Goal: Task Accomplishment & Management: Manage account settings

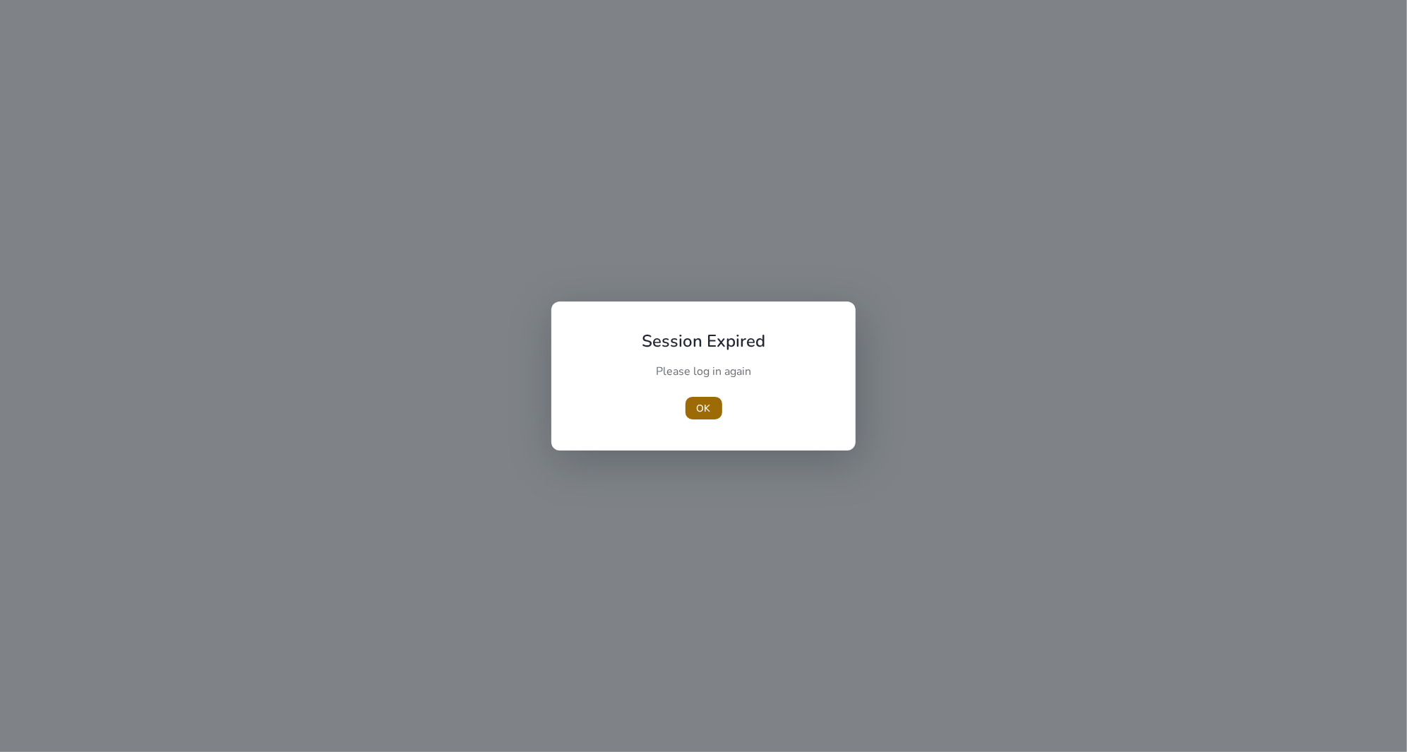
click at [714, 419] on span "button" at bounding box center [704, 408] width 37 height 34
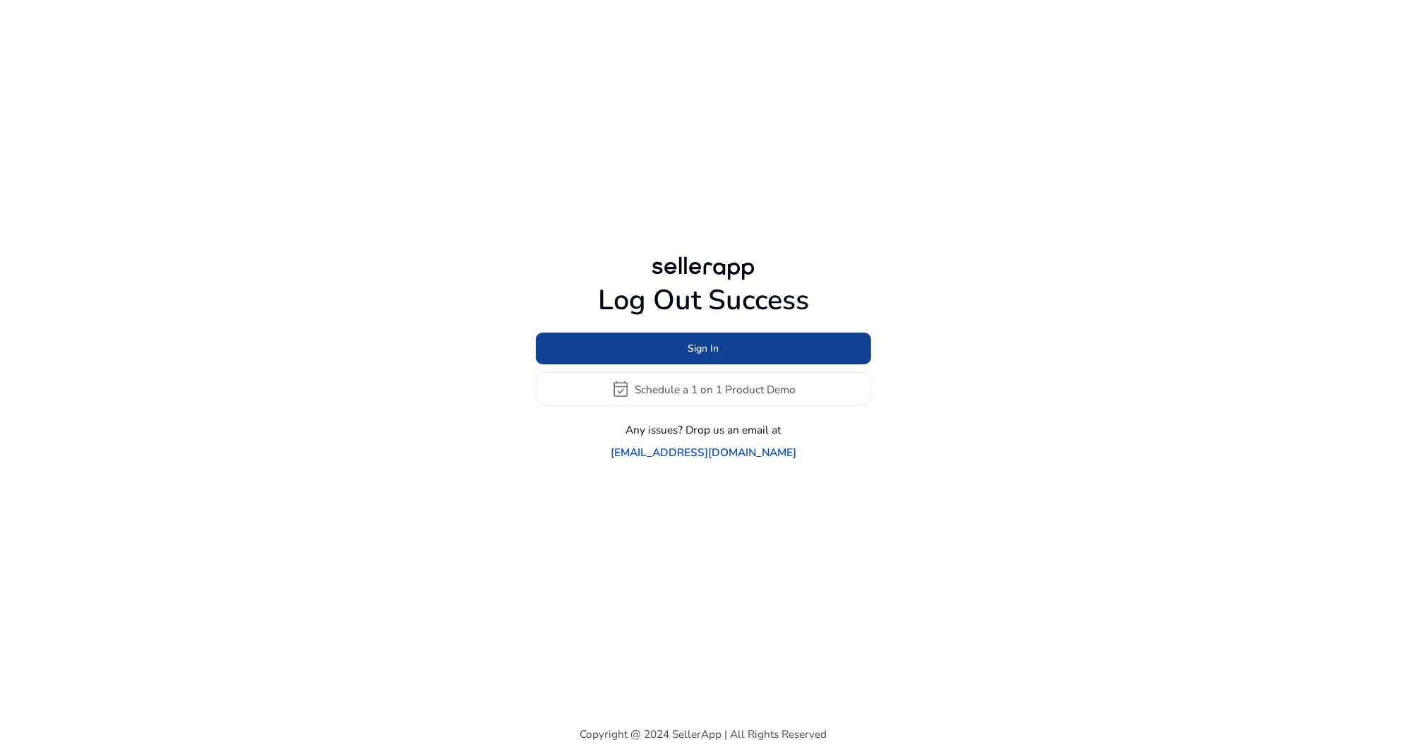
click at [731, 357] on span at bounding box center [703, 349] width 335 height 34
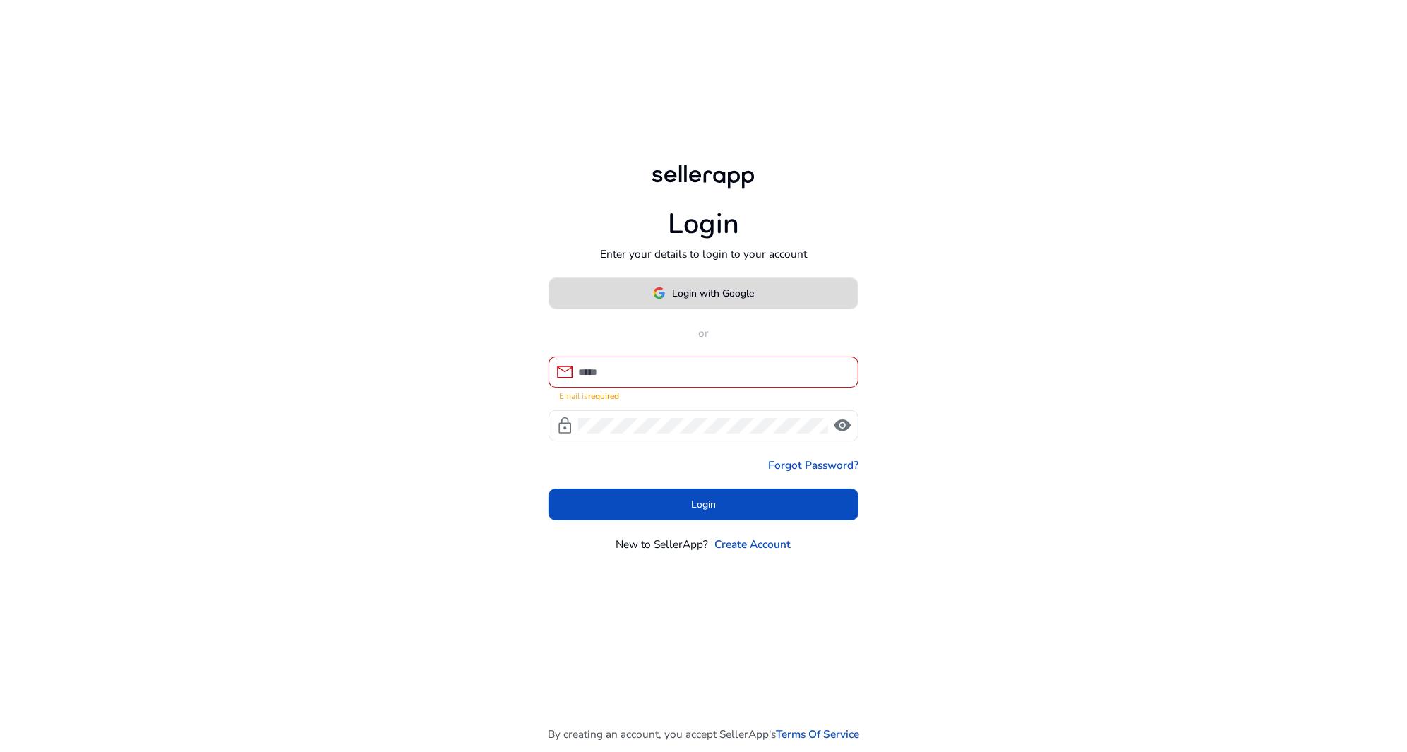
click at [742, 301] on span "Login with Google" at bounding box center [714, 293] width 82 height 15
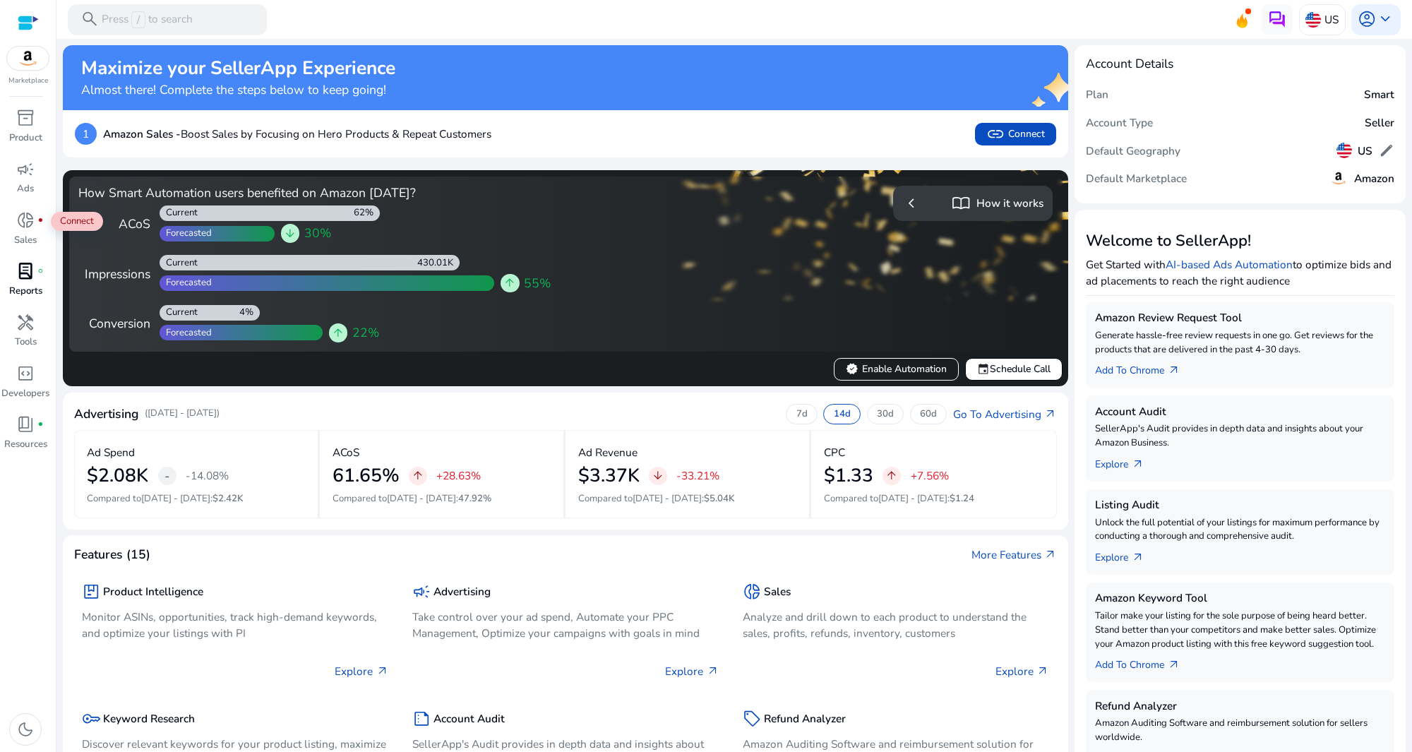
click at [32, 292] on p "Reports" at bounding box center [25, 292] width 33 height 14
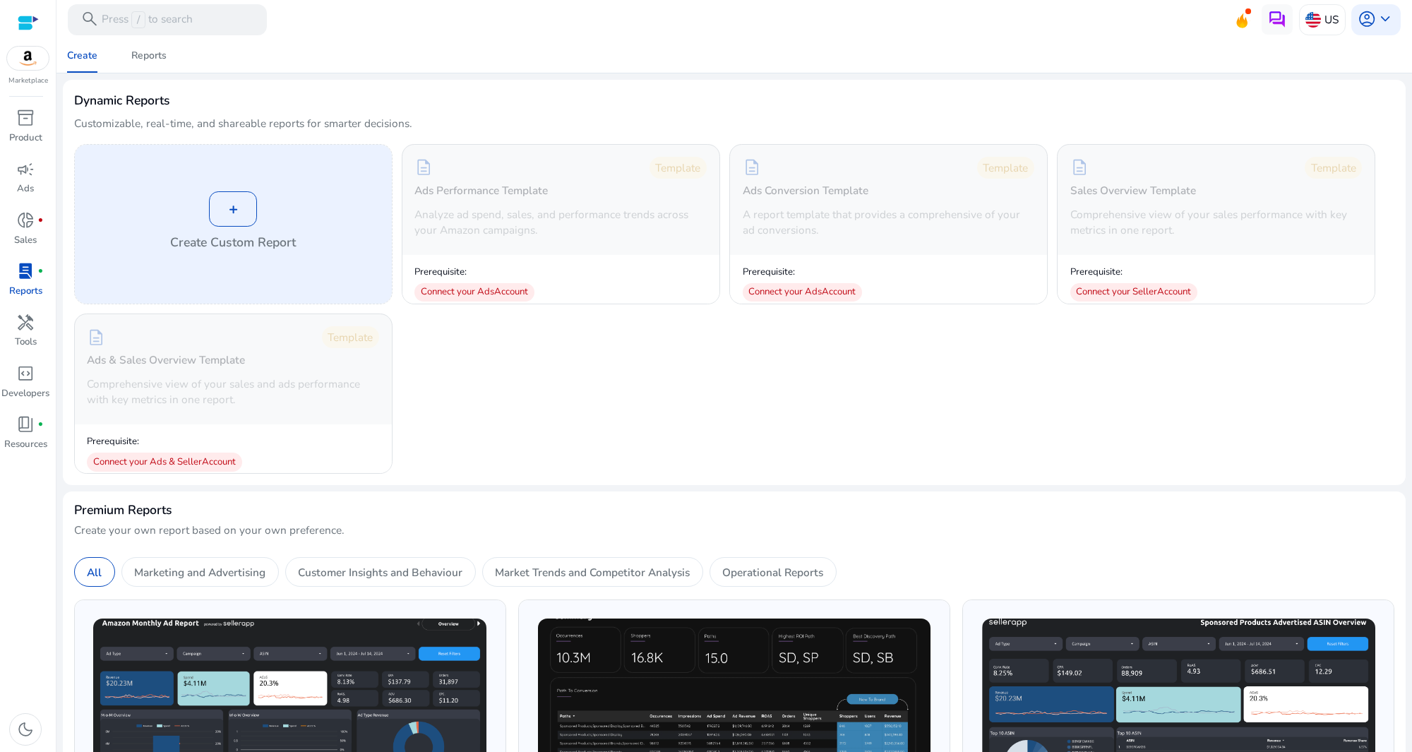
click at [253, 215] on div "+" at bounding box center [233, 208] width 48 height 35
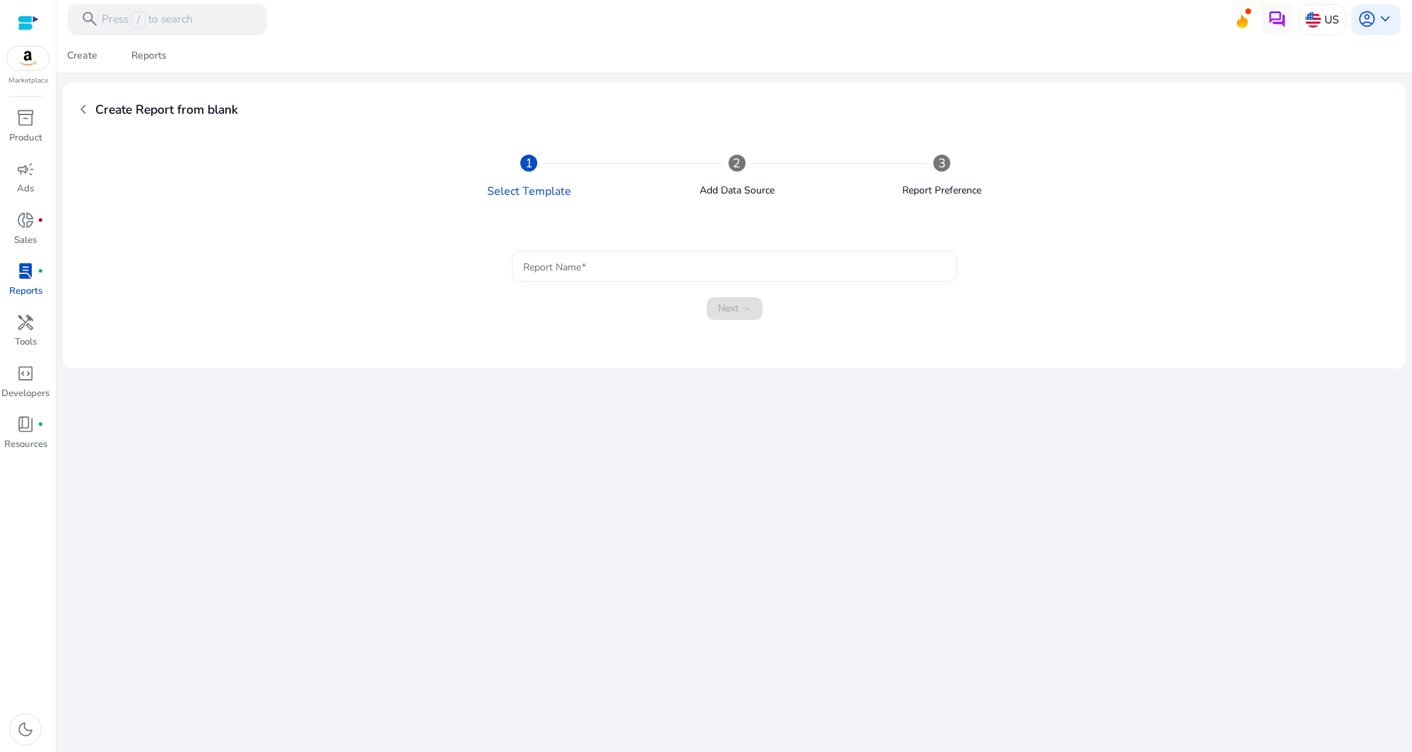
click at [618, 271] on input "Report Name" at bounding box center [733, 266] width 421 height 16
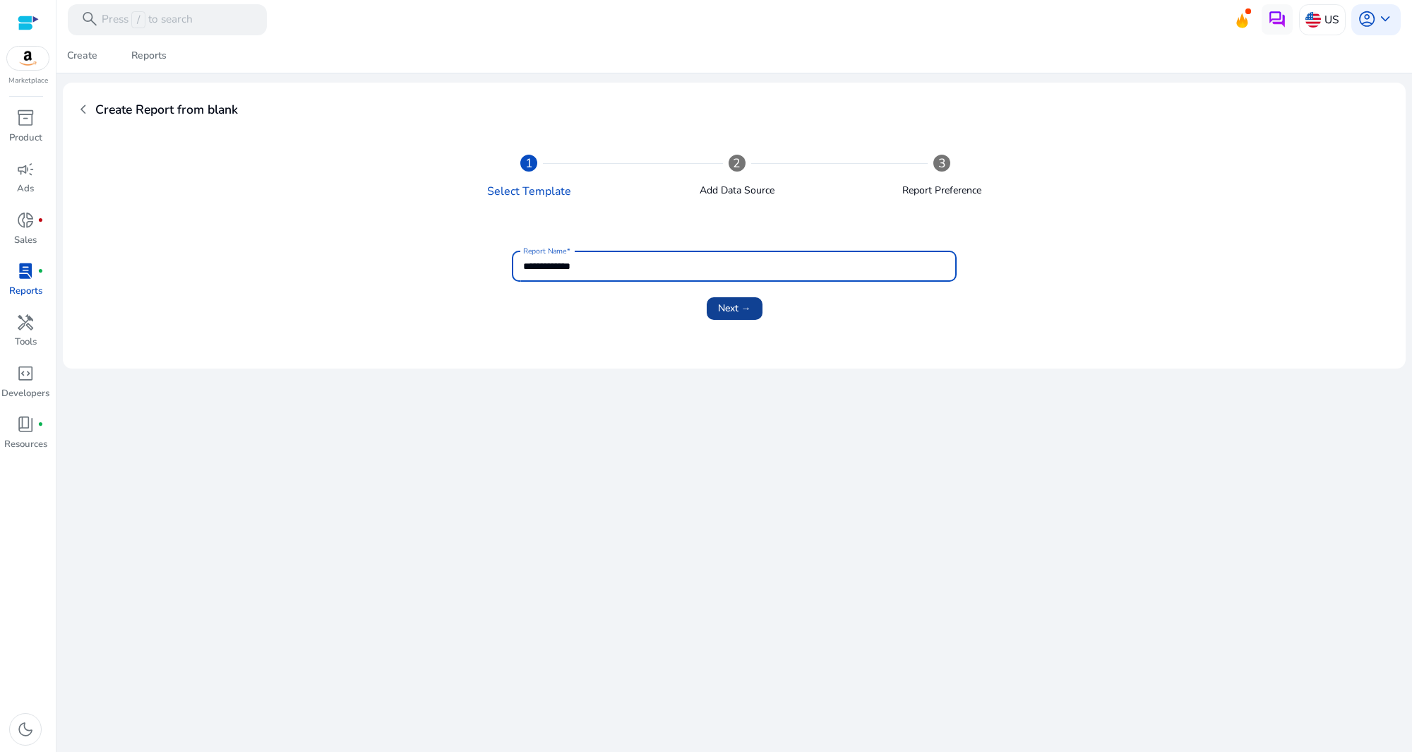
type input "**********"
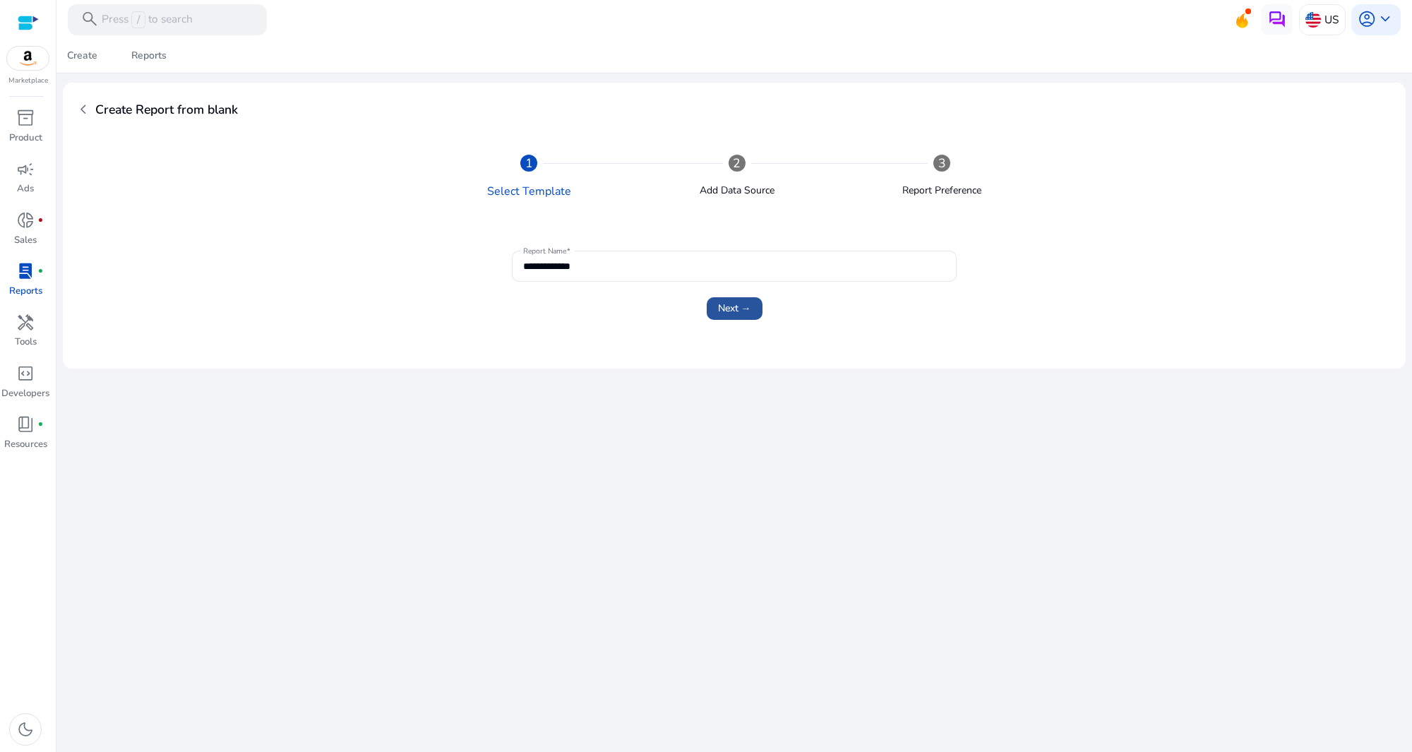
click at [732, 307] on span "Next →" at bounding box center [734, 308] width 33 height 15
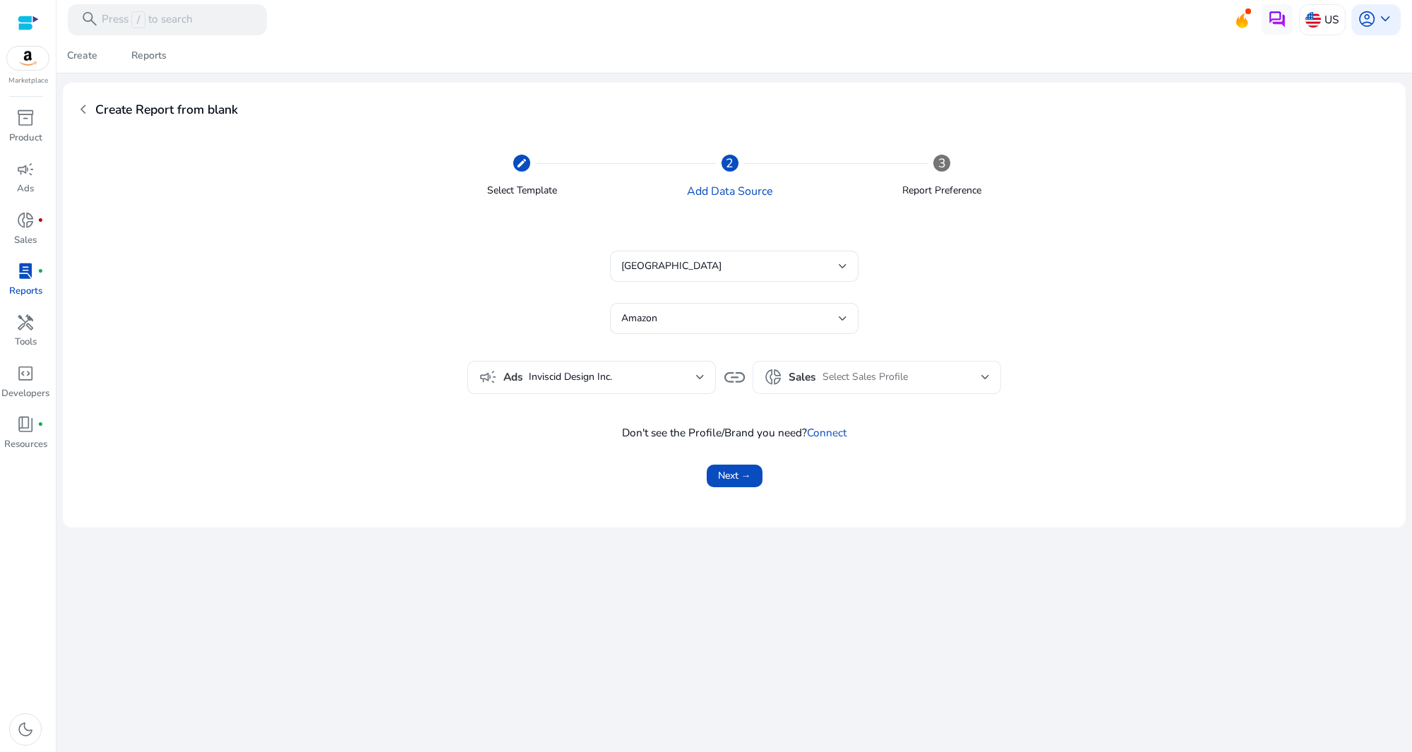
click at [818, 364] on div "donut_small Sales Select Sales Profile" at bounding box center [877, 377] width 226 height 32
click at [832, 349] on div at bounding box center [706, 376] width 1412 height 752
click at [839, 352] on form "United States Amazon campaign Ads Inviscid Design Inc. link donut_small Sales S…" at bounding box center [734, 345] width 1286 height 207
click at [842, 373] on span "Select Sales Profile" at bounding box center [864, 376] width 85 height 13
click at [822, 289] on div at bounding box center [706, 376] width 1412 height 752
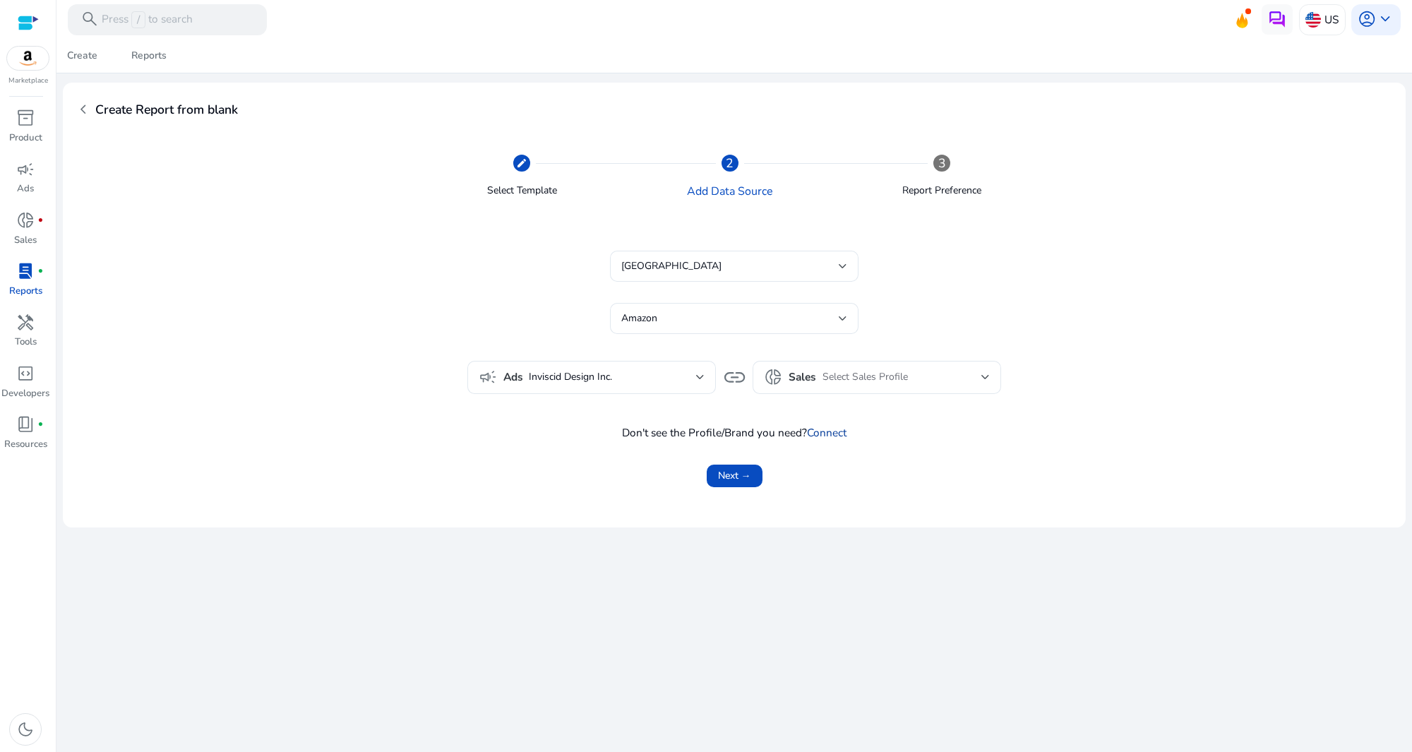
click at [828, 434] on link "Connect" at bounding box center [827, 432] width 40 height 15
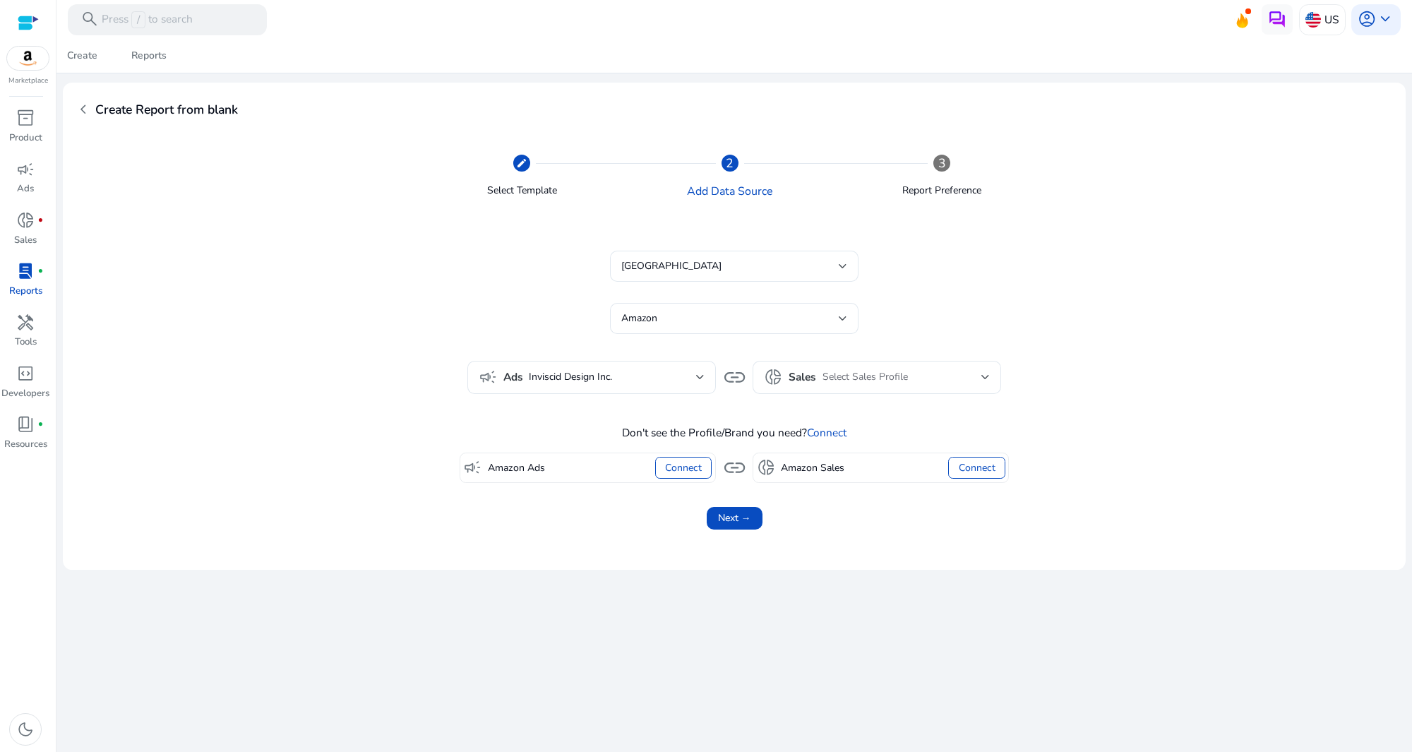
click at [983, 470] on div "Connect" at bounding box center [976, 468] width 56 height 23
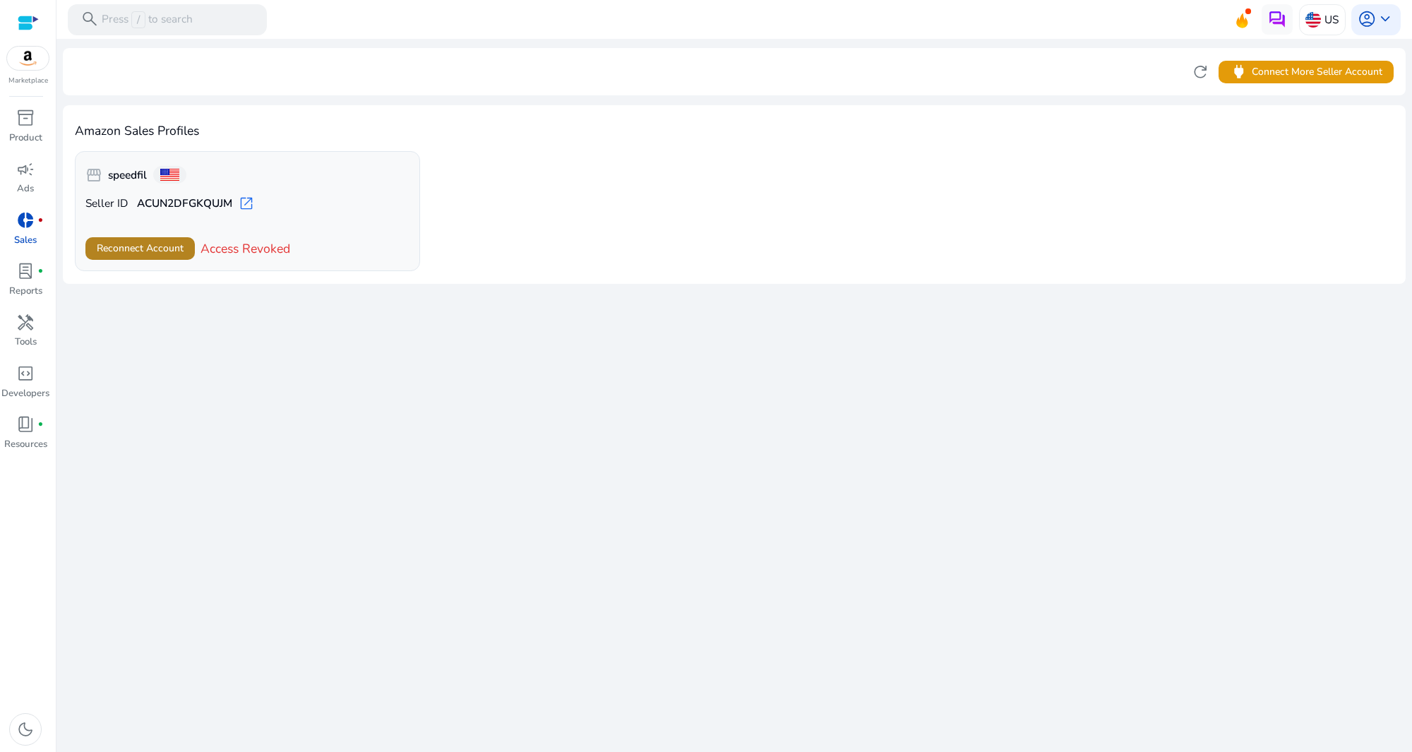
click at [146, 258] on span at bounding box center [139, 249] width 109 height 34
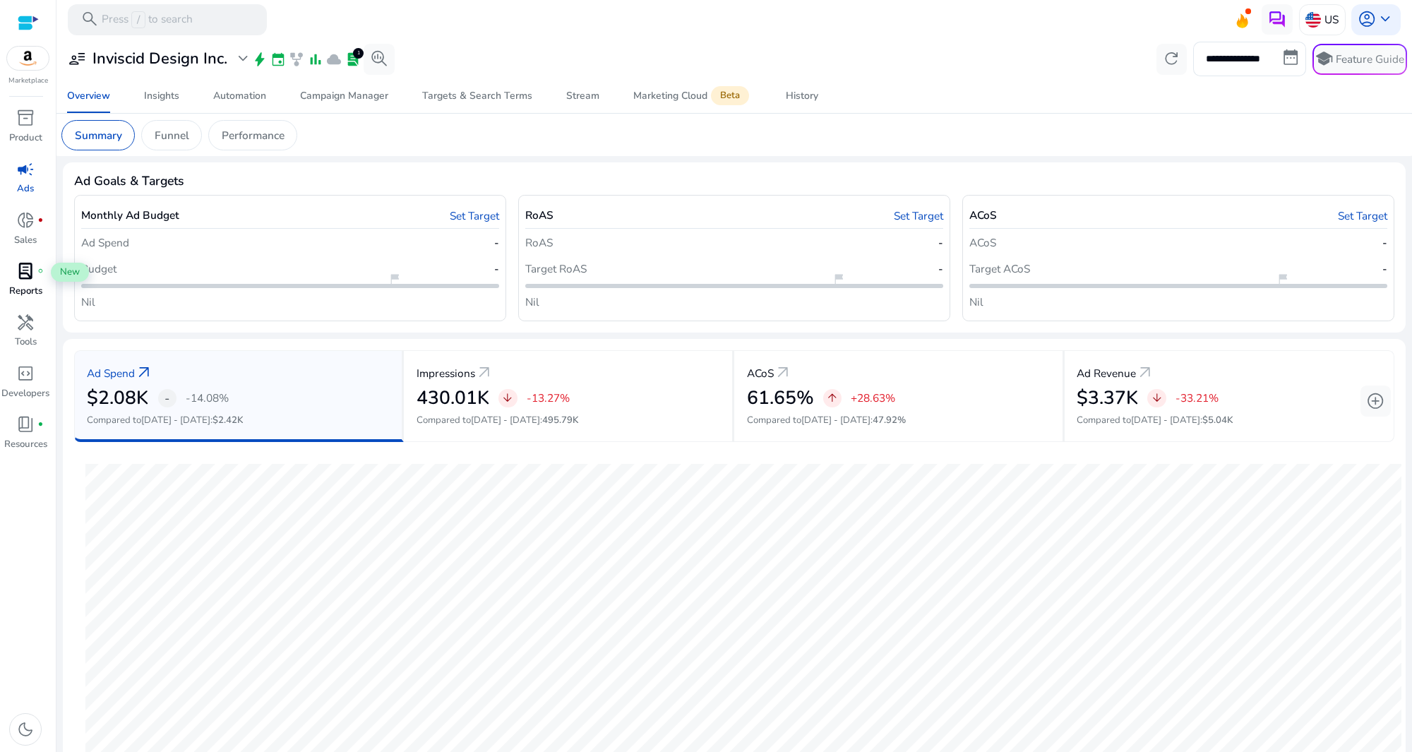
click at [32, 276] on span "lab_profile" at bounding box center [25, 271] width 18 height 18
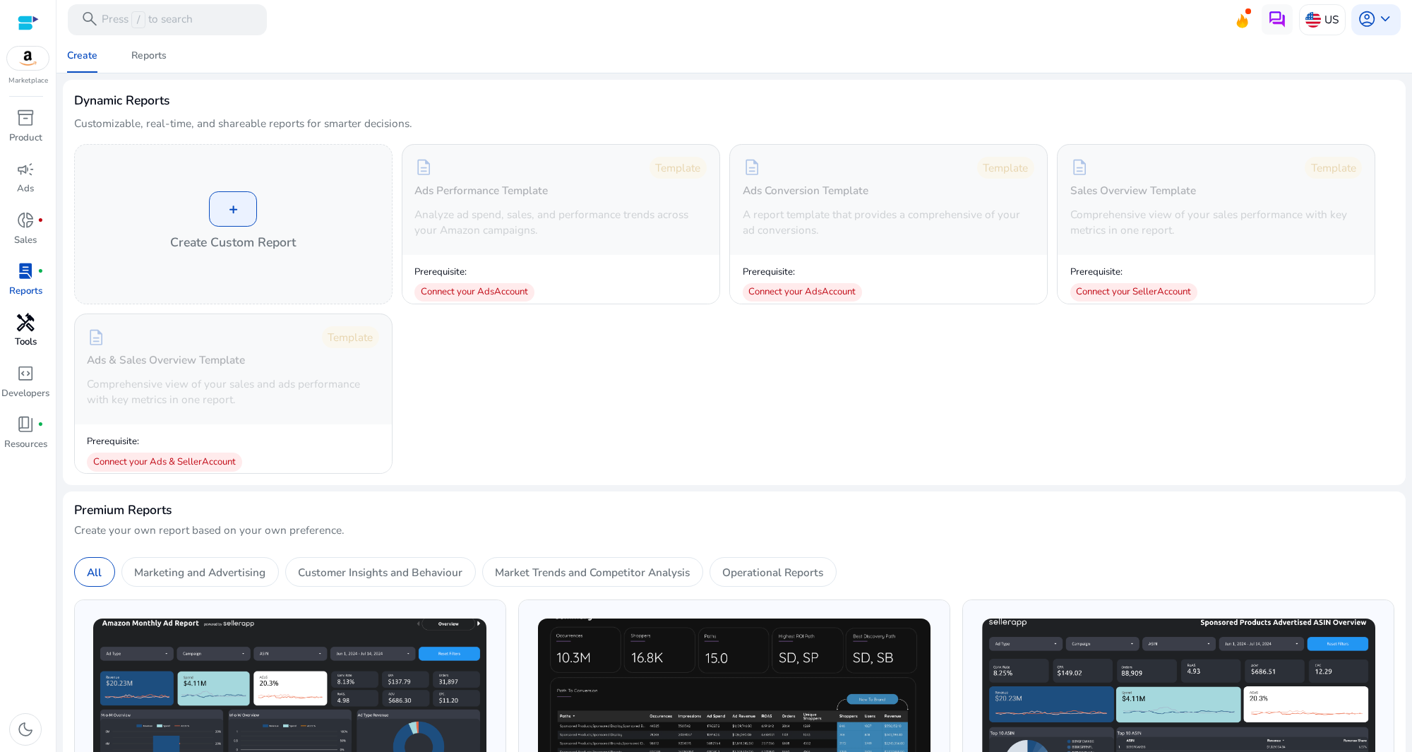
click at [33, 332] on span "handyman" at bounding box center [25, 322] width 18 height 18
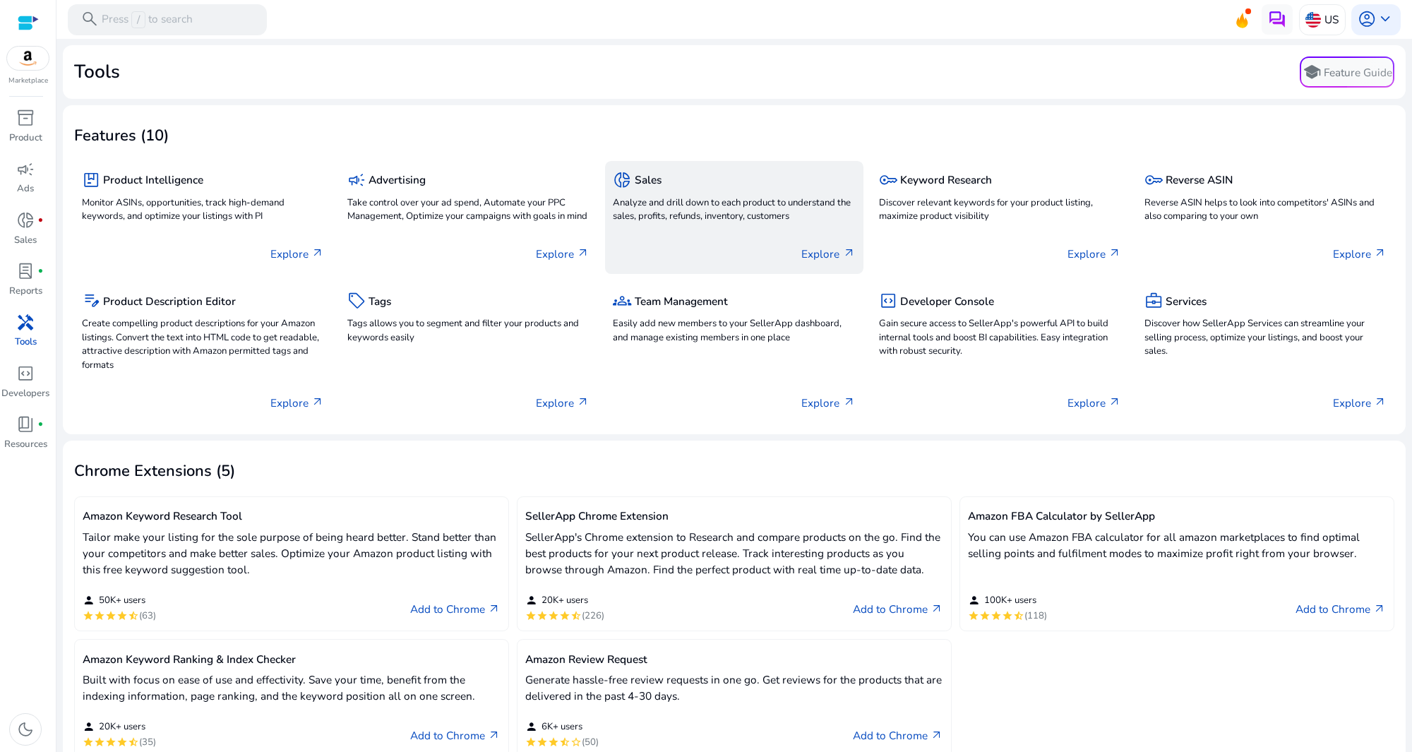
click at [709, 223] on p "Analyze and drill down to each product to understand the sales, profits, refund…" at bounding box center [734, 210] width 242 height 28
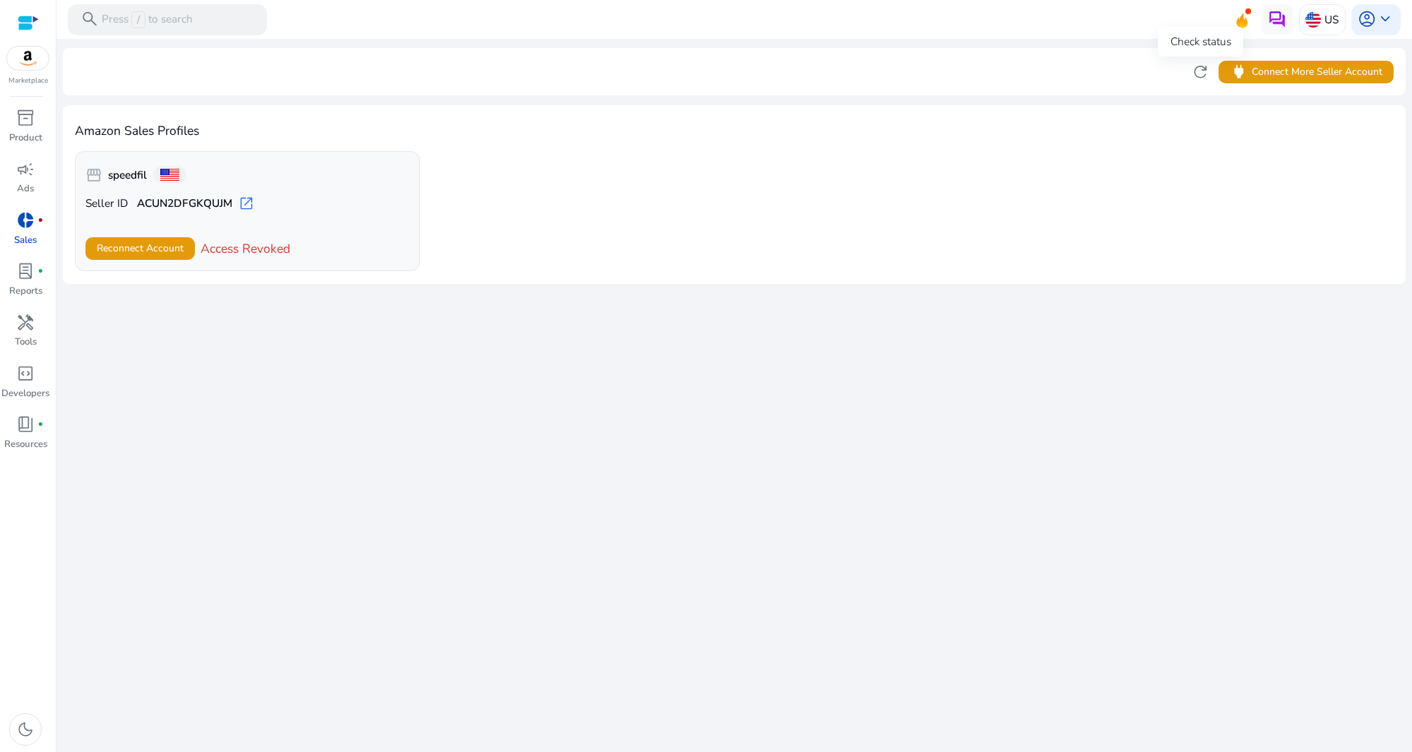
click at [1201, 76] on span "refresh" at bounding box center [1200, 72] width 18 height 18
